Goal: Task Accomplishment & Management: Use online tool/utility

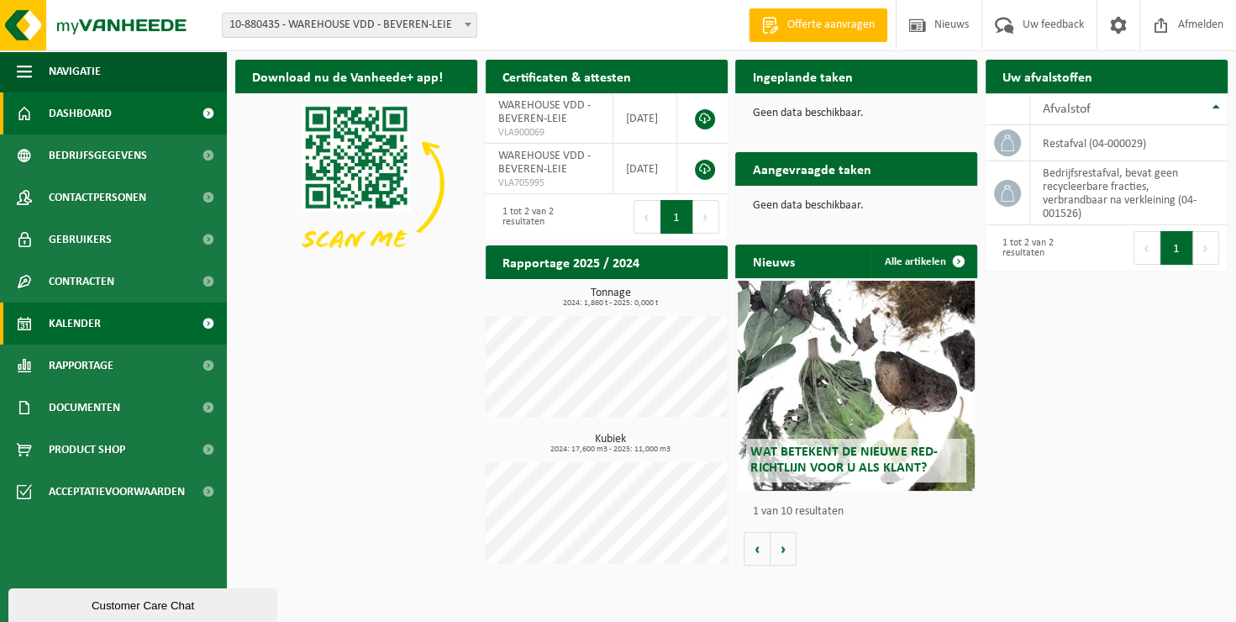
click at [78, 319] on span "Kalender" at bounding box center [75, 323] width 52 height 42
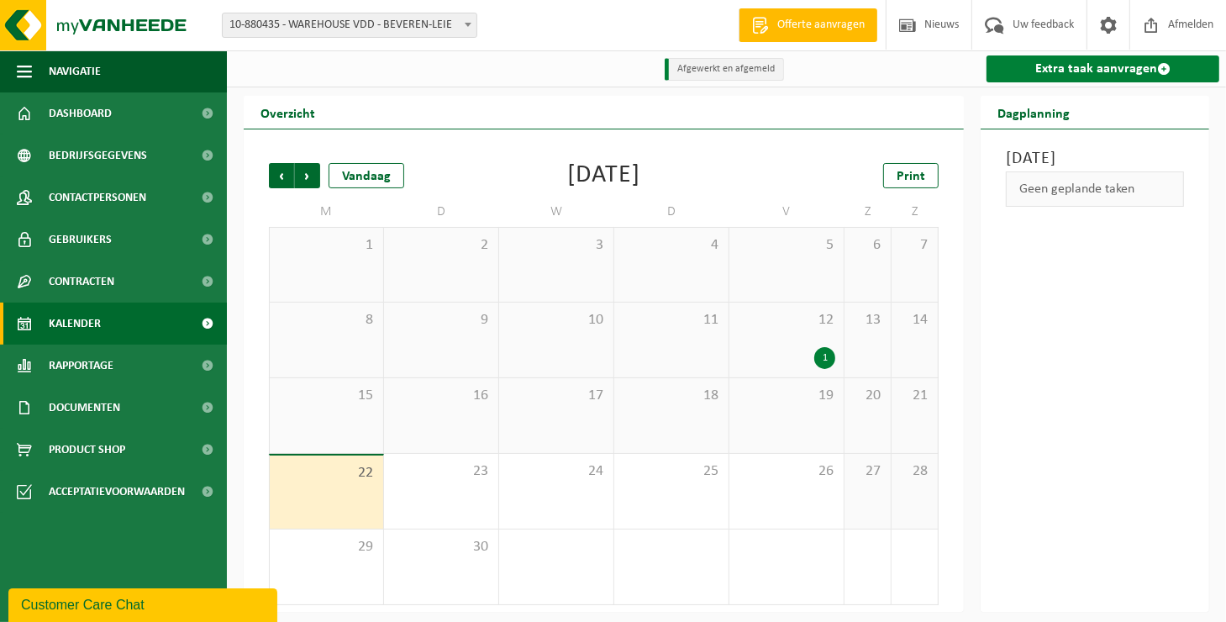
click at [1109, 69] on link "Extra taak aanvragen" at bounding box center [1102, 68] width 233 height 27
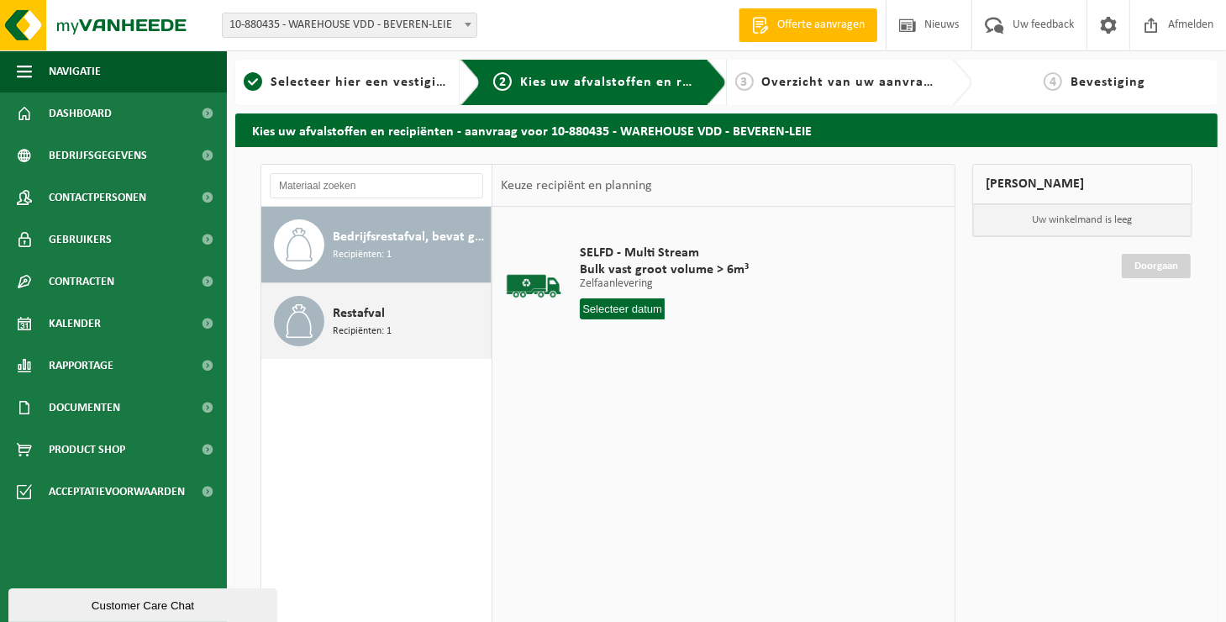
click at [394, 325] on div "Restafval Recipiënten: 1" at bounding box center [410, 321] width 154 height 50
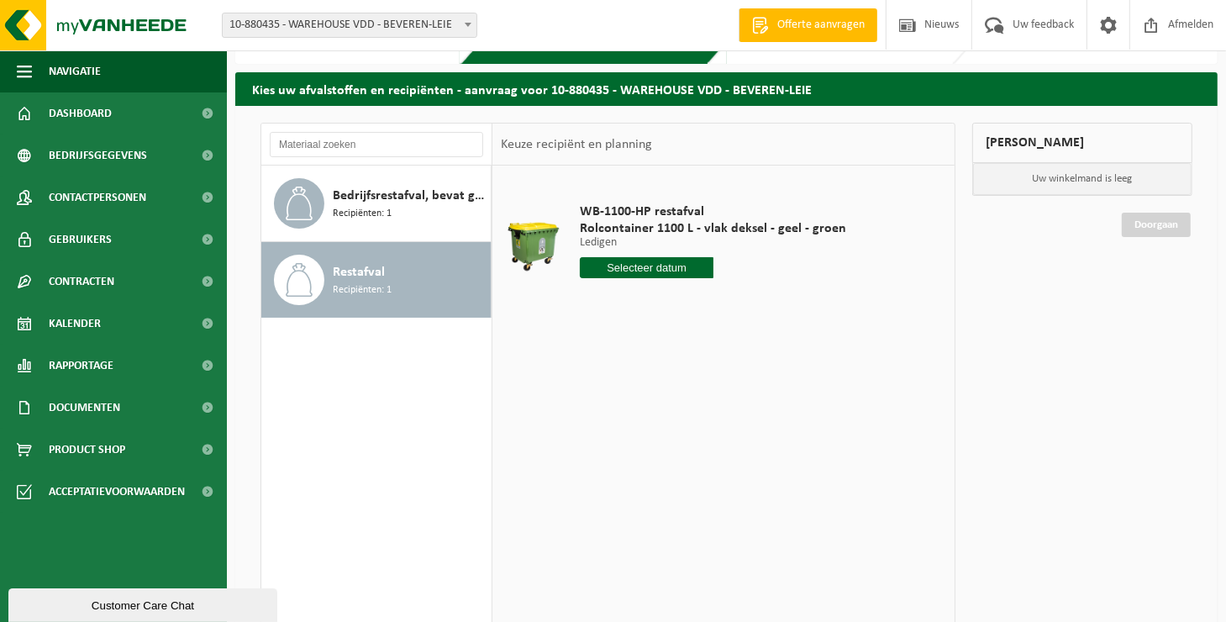
scroll to position [64, 0]
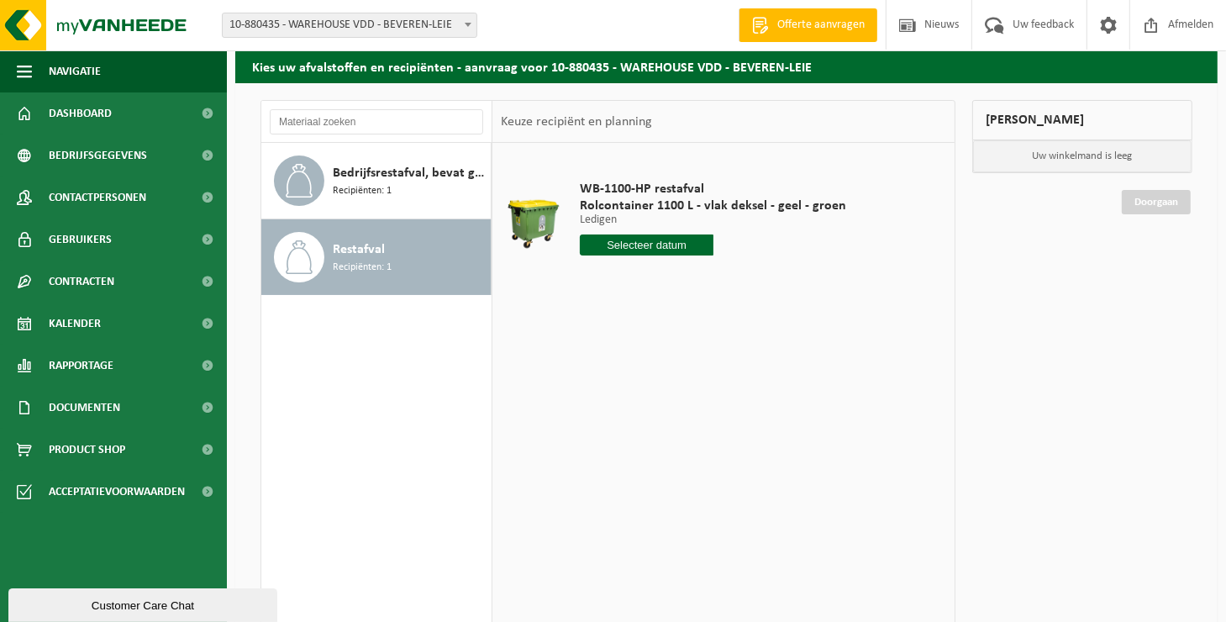
click at [633, 239] on input "text" at bounding box center [647, 244] width 134 height 21
click at [696, 425] on div "1 2 3 4 5 6 7 8 9 10 11 12 13 14 15 16 17 18 19 20 21 22 23 24 25 26 27 28 29 3…" at bounding box center [683, 394] width 207 height 134
click at [706, 420] on div "26" at bounding box center [713, 420] width 29 height 27
type input "Van 2025-09-26"
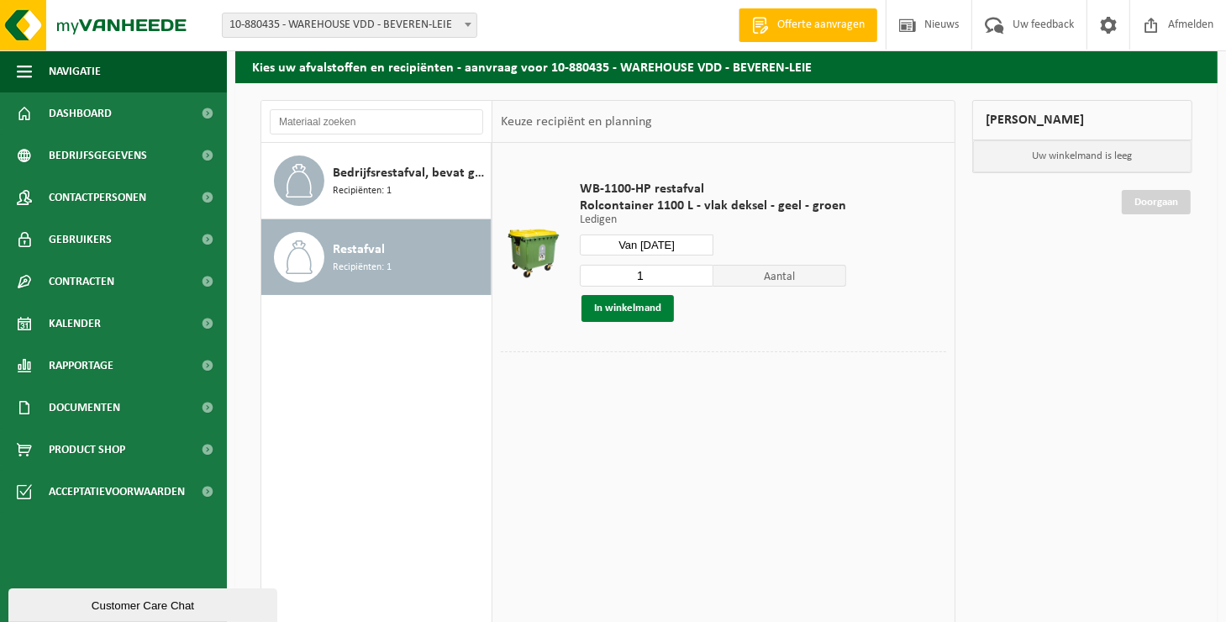
click at [633, 299] on button "In winkelmand" at bounding box center [627, 308] width 92 height 27
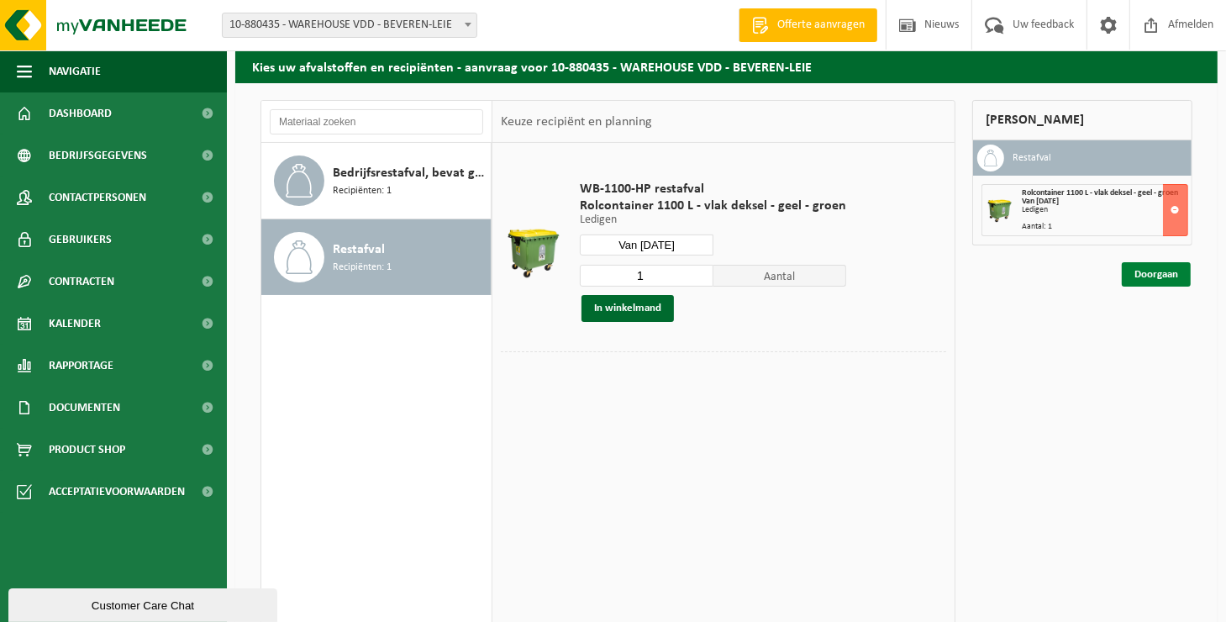
click at [1141, 277] on link "Doorgaan" at bounding box center [1155, 274] width 69 height 24
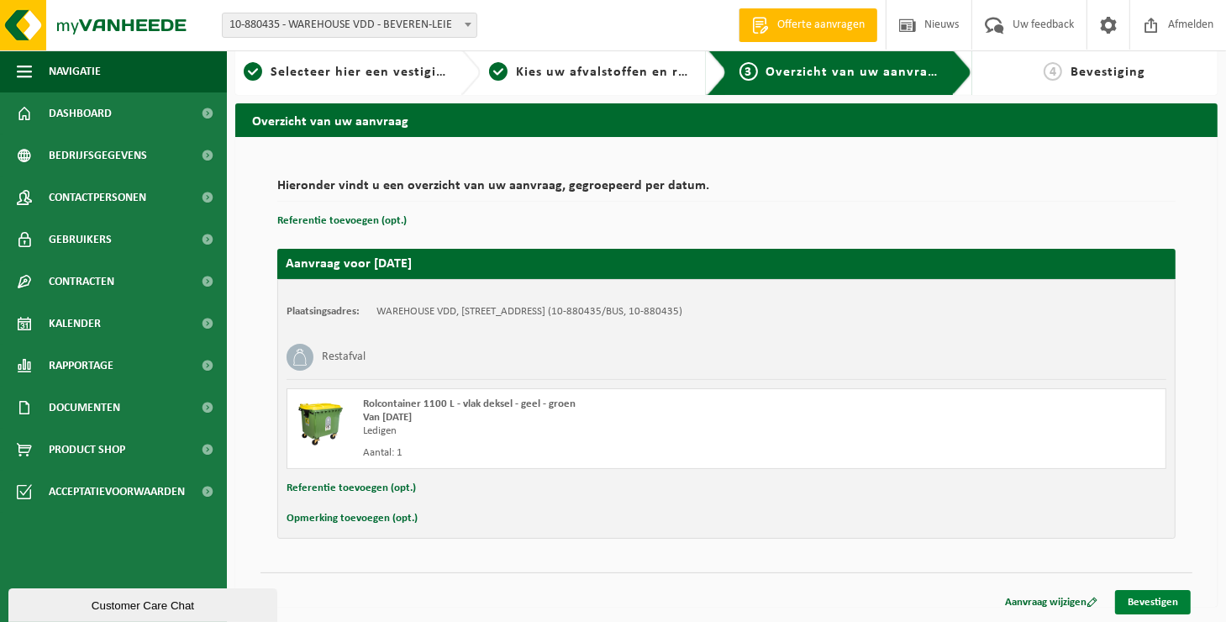
click at [1176, 594] on link "Bevestigen" at bounding box center [1153, 602] width 76 height 24
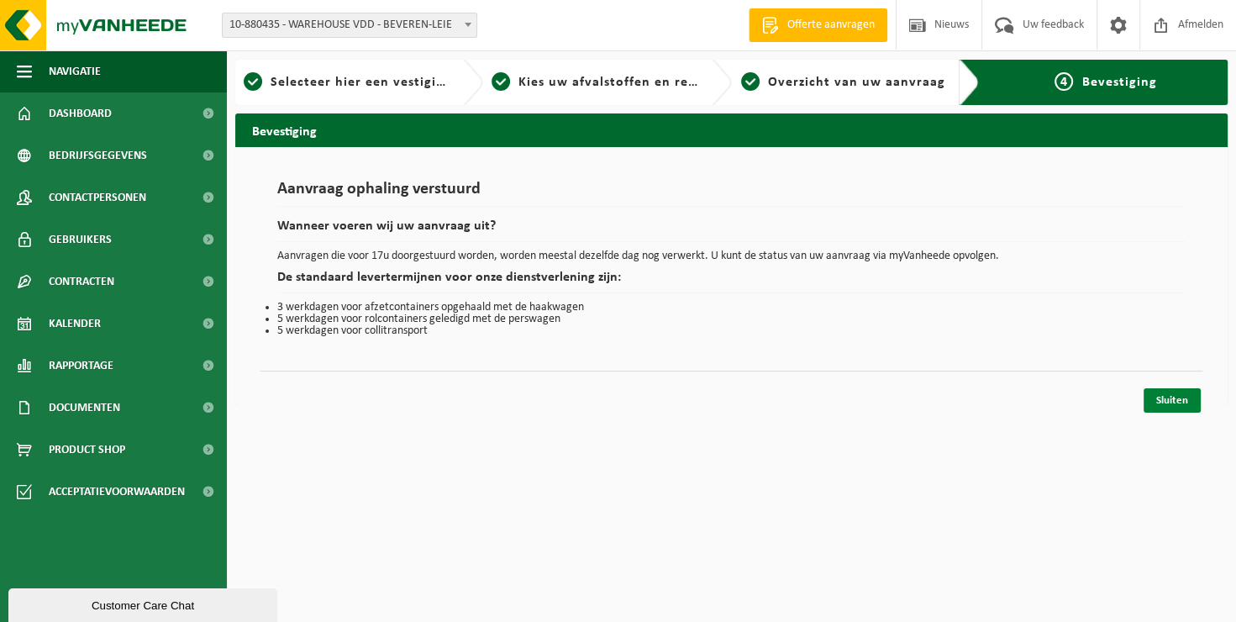
click at [1187, 399] on link "Sluiten" at bounding box center [1171, 400] width 57 height 24
